Goal: Task Accomplishment & Management: Use online tool/utility

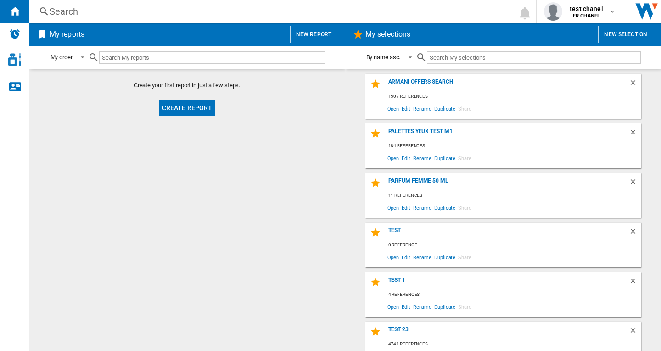
click at [320, 39] on button "New report" at bounding box center [313, 34] width 47 height 17
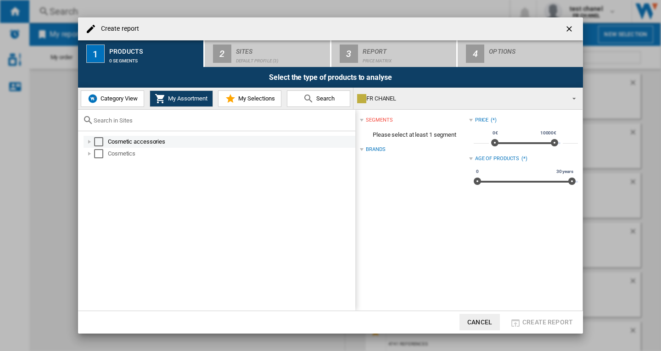
click at [98, 144] on div "Select" at bounding box center [98, 141] width 9 height 9
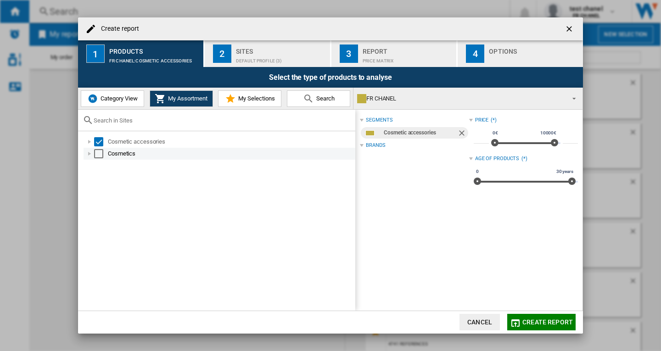
click at [98, 154] on div "Select" at bounding box center [98, 153] width 9 height 9
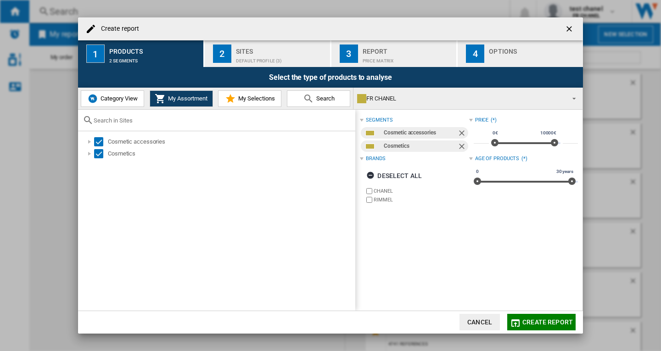
click at [256, 60] on div "Default profile (3)" at bounding box center [281, 59] width 90 height 10
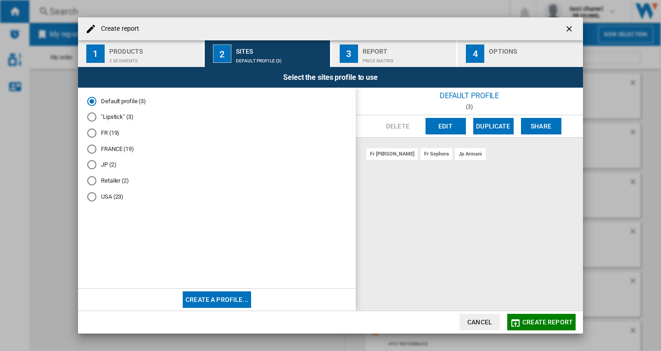
click at [115, 151] on md-radio-button "FRANCE (19)" at bounding box center [216, 149] width 259 height 9
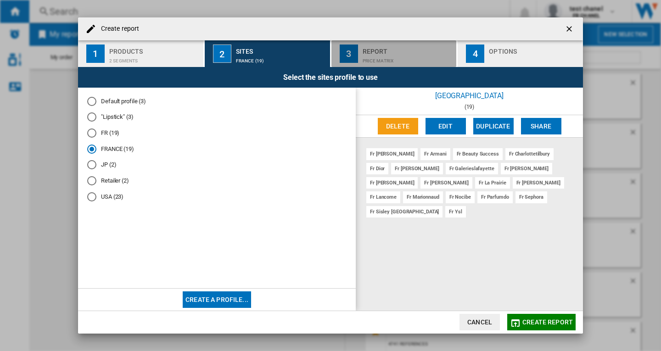
click at [388, 63] on div "Price Matrix" at bounding box center [408, 59] width 90 height 10
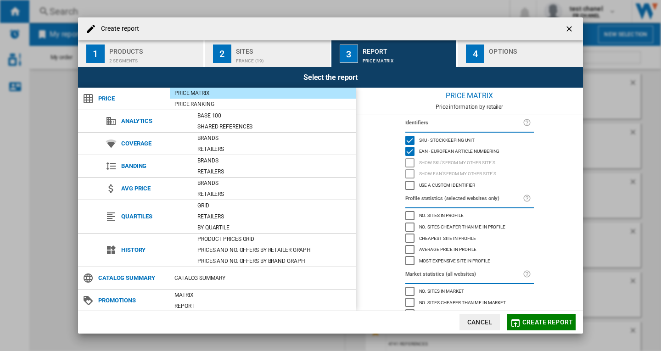
click at [536, 318] on button "Create report" at bounding box center [541, 322] width 68 height 17
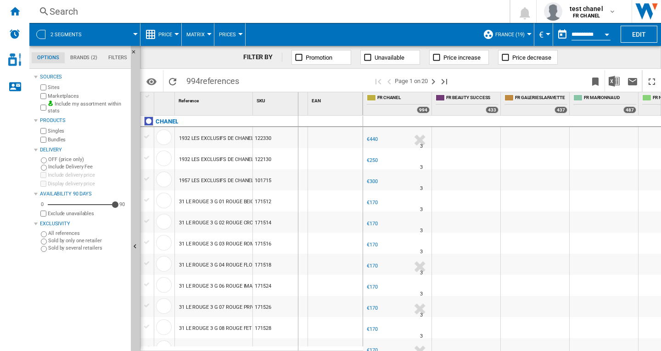
drag, startPoint x: 254, startPoint y: 95, endPoint x: 297, endPoint y: 95, distance: 43.1
click at [297, 95] on div "SKU 1" at bounding box center [280, 103] width 55 height 23
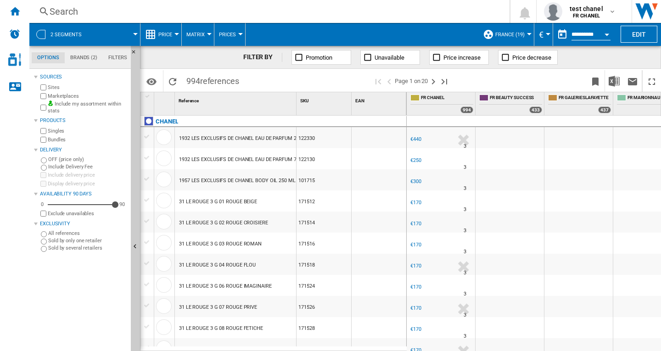
click at [66, 11] on div "Search" at bounding box center [268, 11] width 436 height 13
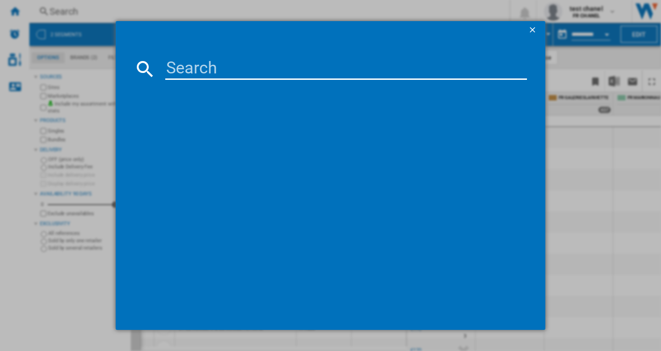
click at [225, 63] on input at bounding box center [346, 69] width 362 height 22
paste input "CHANEL BLEU DE CHANEL"
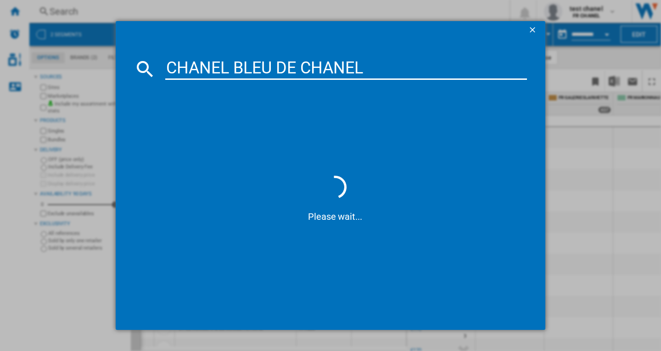
type input "CHANEL BLEU DE CHANEL"
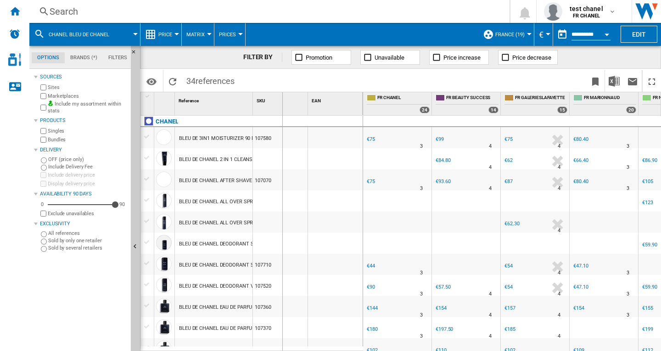
drag, startPoint x: 255, startPoint y: 107, endPoint x: 285, endPoint y: 107, distance: 30.7
click at [285, 107] on div "SKU 1" at bounding box center [280, 103] width 55 height 23
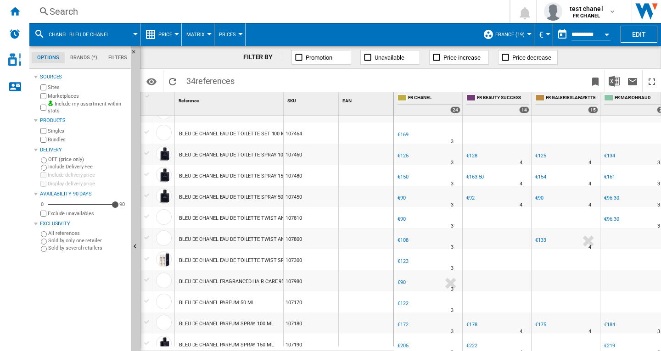
scroll to position [275, 0]
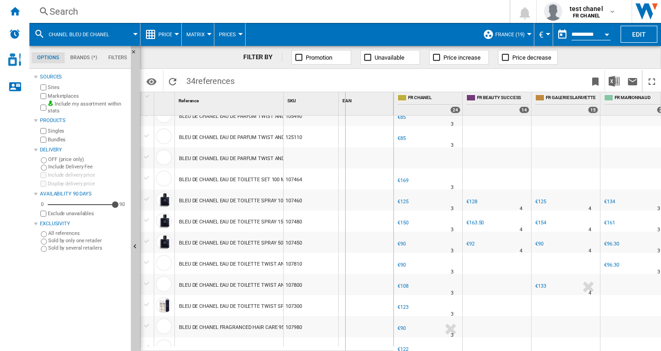
drag, startPoint x: 282, startPoint y: 102, endPoint x: 348, endPoint y: 103, distance: 66.1
click at [347, 102] on div "1 Reference 1 SKU 1 EAN 1" at bounding box center [266, 103] width 253 height 23
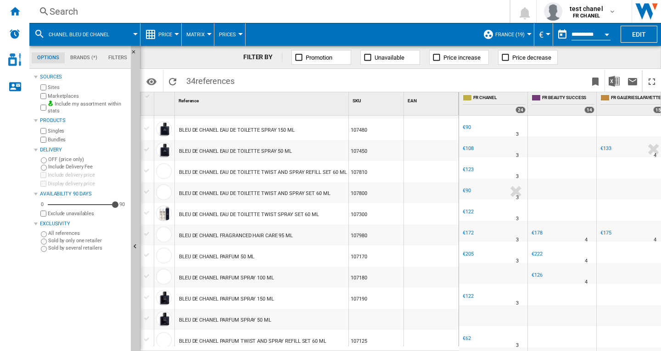
scroll to position [413, 0]
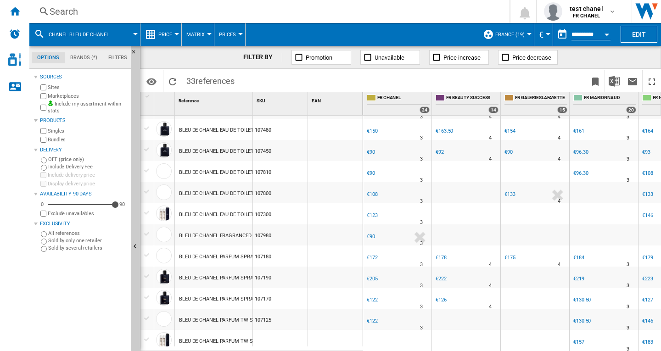
scroll to position [321, 0]
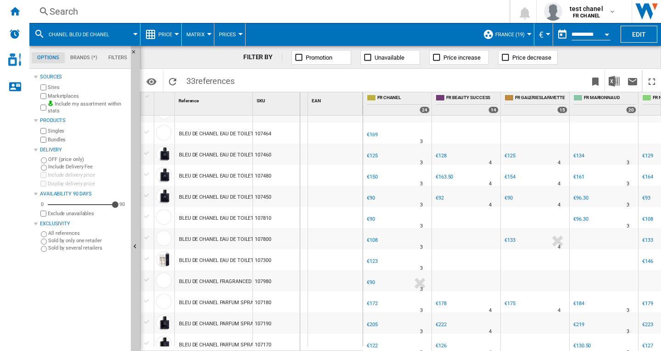
drag, startPoint x: 254, startPoint y: 100, endPoint x: 299, endPoint y: 101, distance: 45.0
click at [299, 101] on div "SKU 1" at bounding box center [280, 103] width 55 height 23
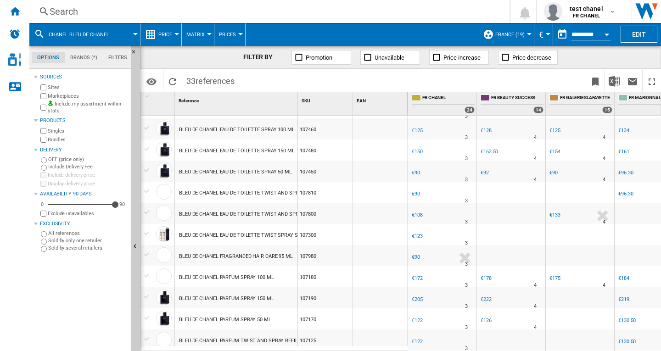
scroll to position [477, 0]
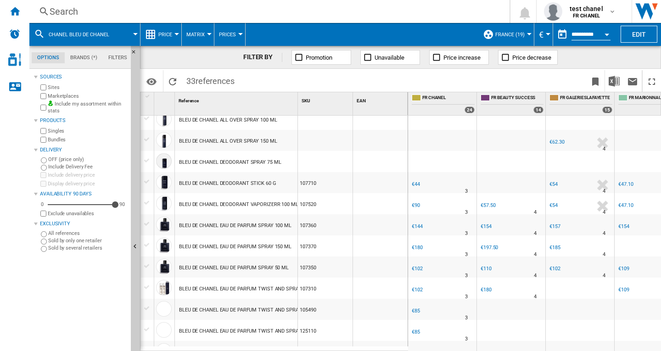
click at [39, 33] on md-icon at bounding box center [39, 33] width 11 height 11
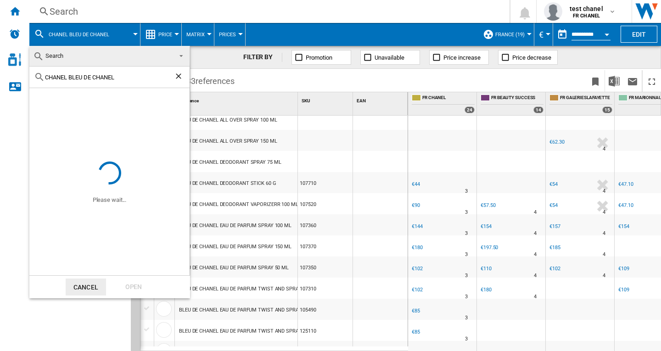
click at [70, 15] on md-backdrop at bounding box center [330, 175] width 661 height 351
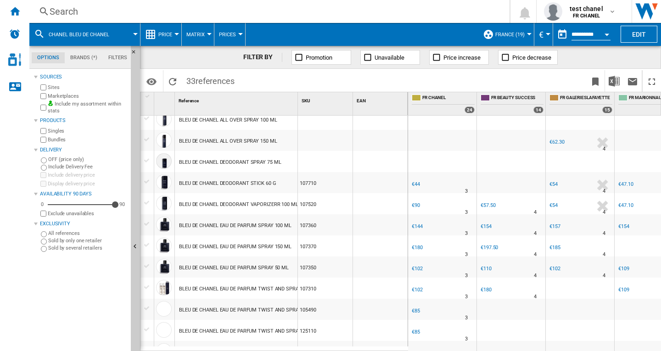
click at [63, 11] on div "Search" at bounding box center [268, 11] width 436 height 13
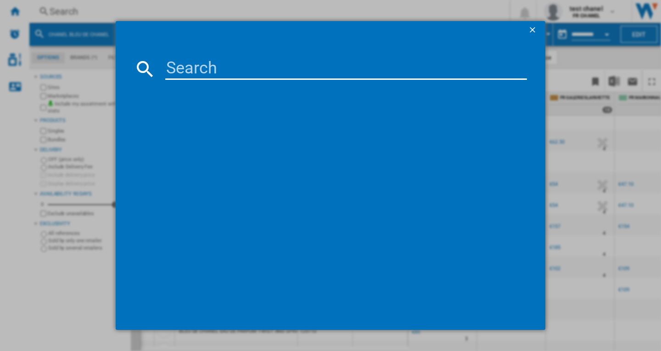
click at [257, 66] on input at bounding box center [346, 69] width 362 height 22
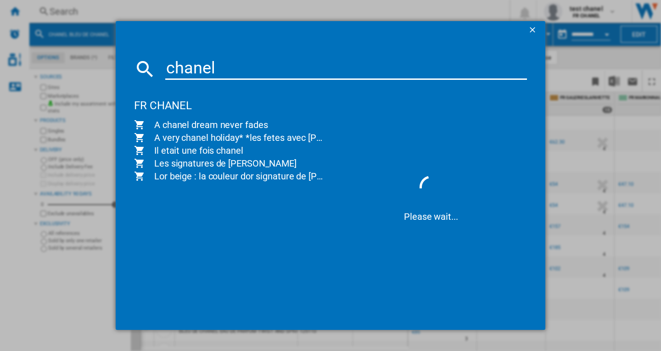
click at [143, 78] on div "chanel" at bounding box center [330, 69] width 393 height 22
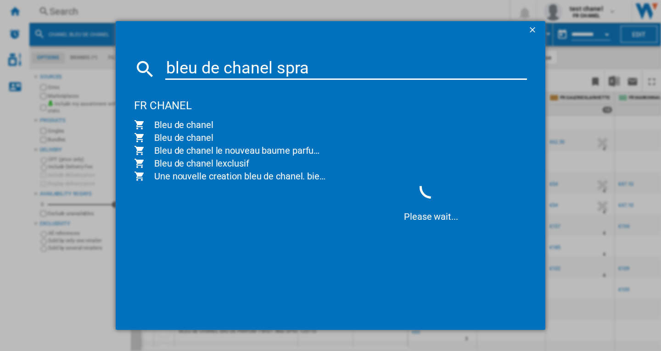
type input "bleu de chanel spray"
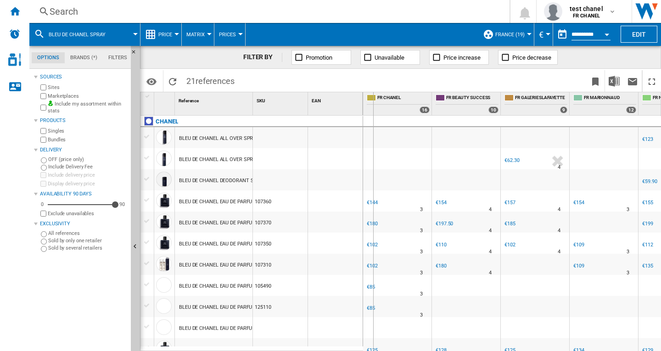
drag, startPoint x: 251, startPoint y: 108, endPoint x: 373, endPoint y: 108, distance: 121.6
click at [373, 108] on div "1 Reference 1 SKU 1 EAN 1 CHANEL BLEU DE CHANEL ALL OVER SPRAY 100 ML BLEU DE C…" at bounding box center [400, 221] width 520 height 258
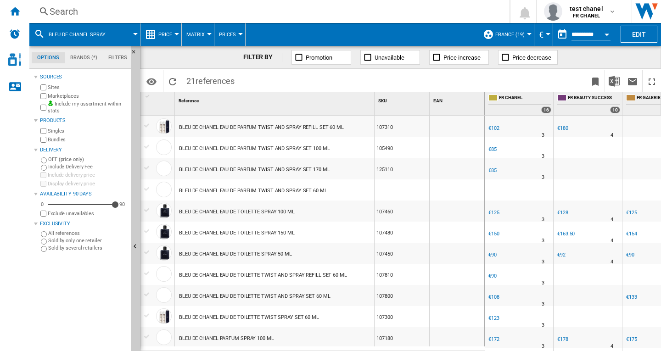
scroll to position [222, 0]
